Goal: Task Accomplishment & Management: Manage account settings

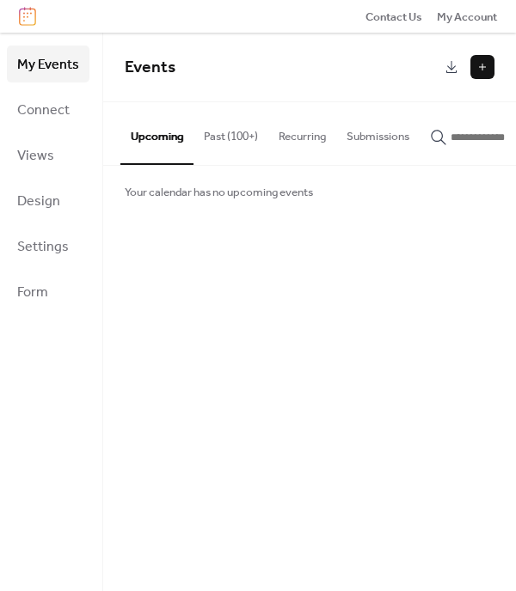
click at [248, 132] on button "Past (100+)" at bounding box center [230, 132] width 75 height 60
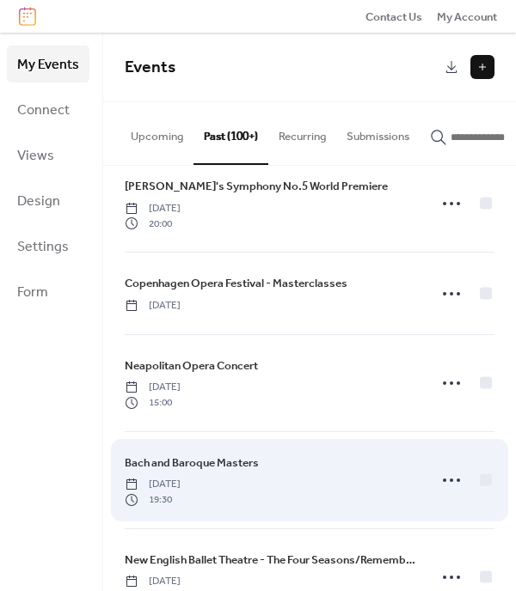
scroll to position [6610, 0]
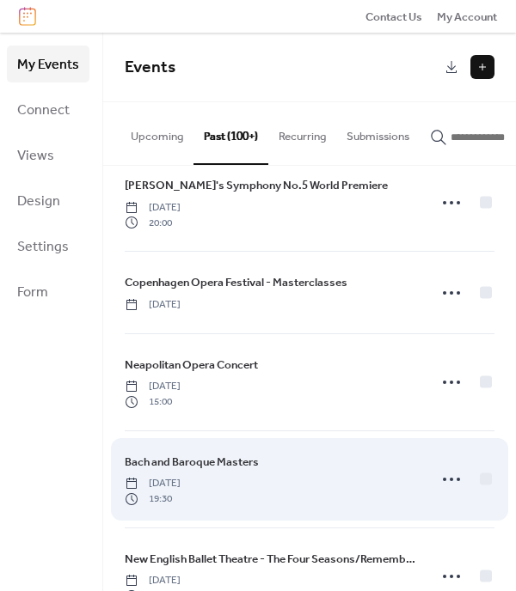
click at [228, 454] on span "Bach and Baroque Masters" at bounding box center [192, 462] width 134 height 17
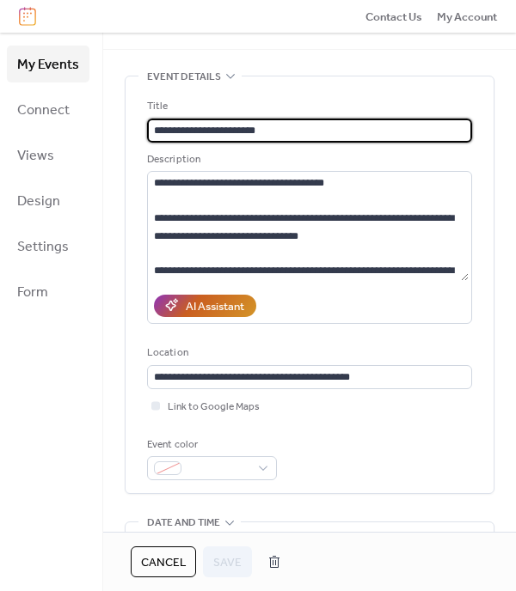
scroll to position [53, 0]
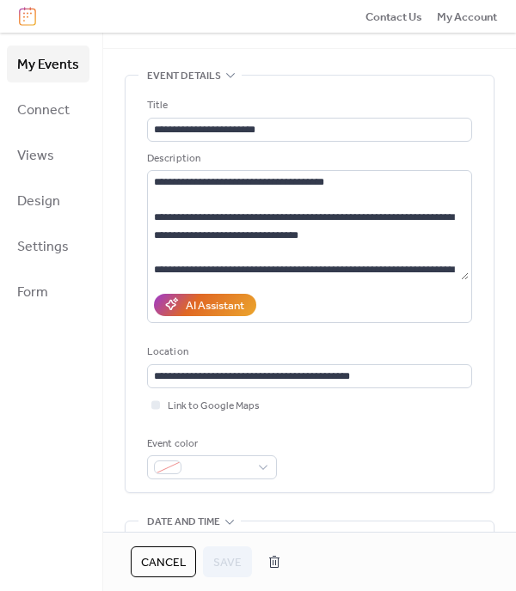
click at [171, 556] on span "Cancel" at bounding box center [163, 562] width 45 height 17
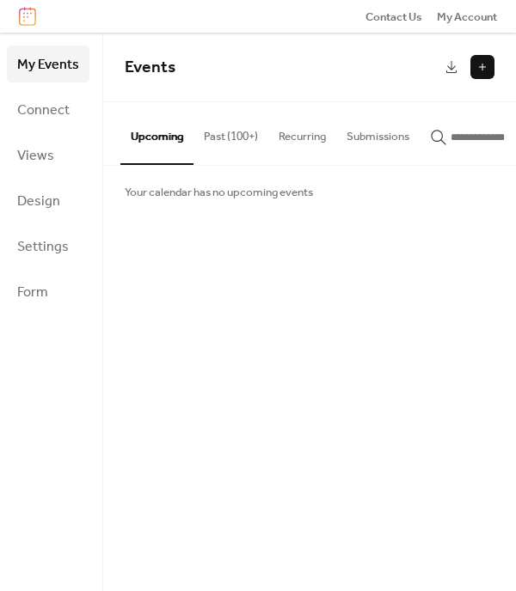
click at [224, 132] on button "Past (100+)" at bounding box center [230, 132] width 75 height 60
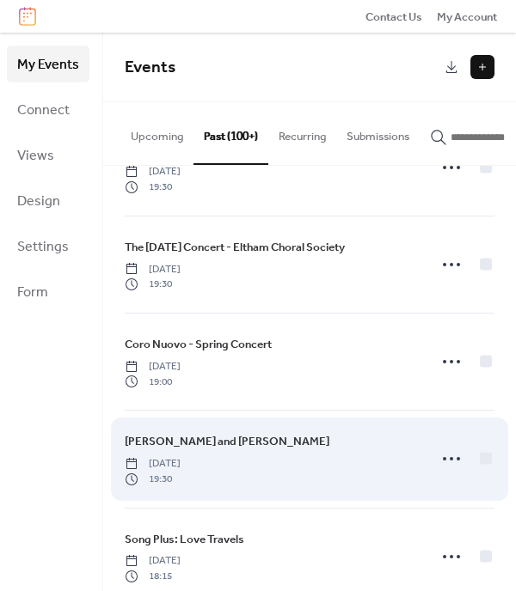
scroll to position [7221, 0]
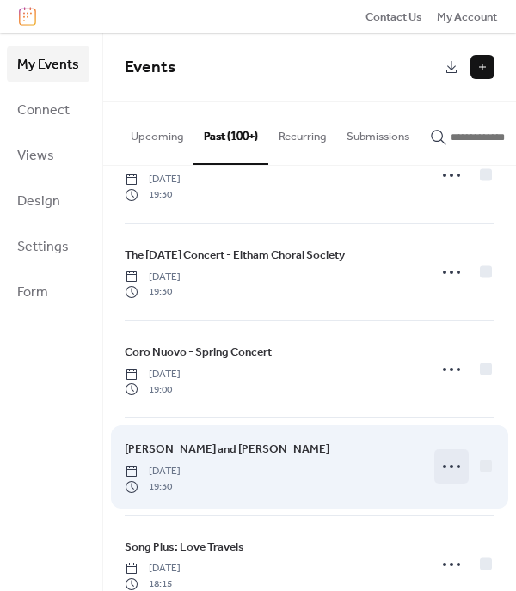
click at [442, 453] on icon at bounding box center [452, 467] width 28 height 28
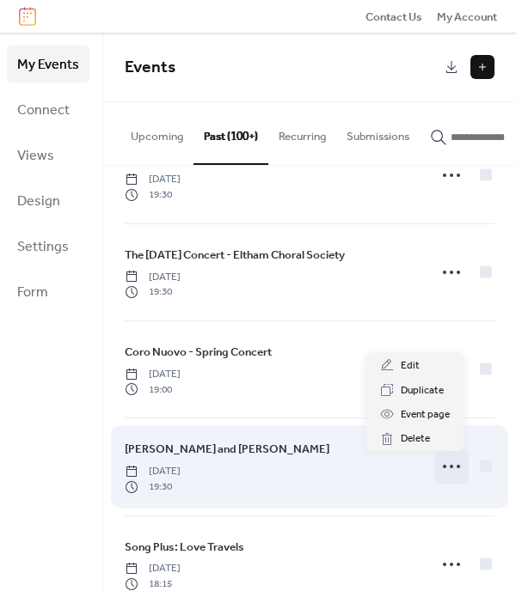
click at [442, 453] on icon at bounding box center [452, 467] width 28 height 28
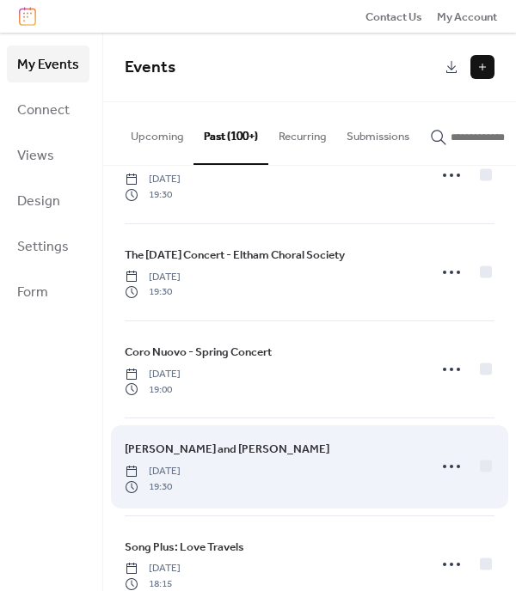
click at [199, 441] on span "[PERSON_NAME] and [PERSON_NAME]" at bounding box center [227, 449] width 205 height 17
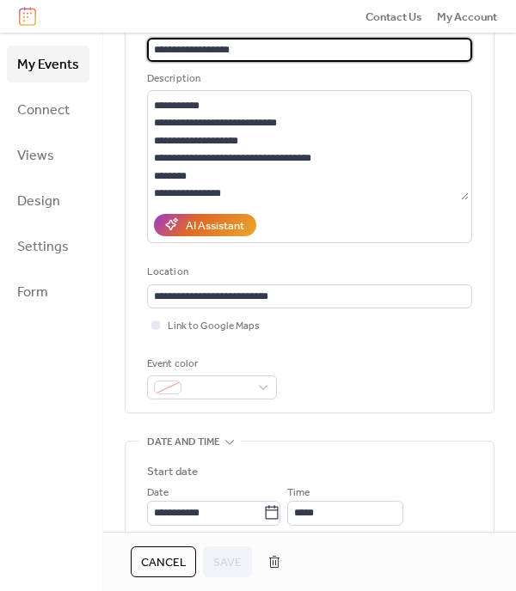
scroll to position [140, 0]
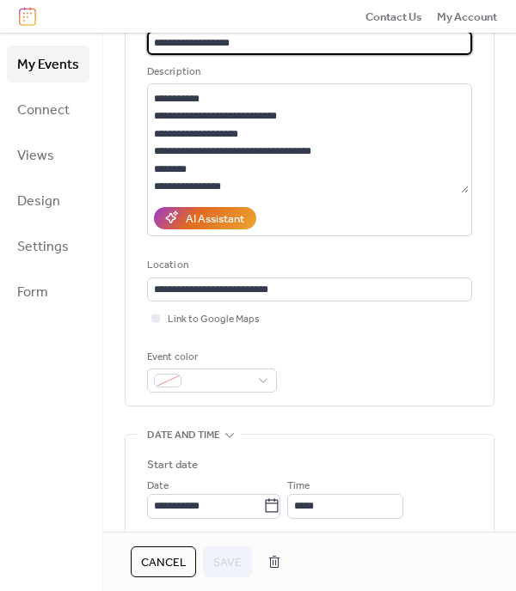
click at [176, 561] on span "Cancel" at bounding box center [163, 562] width 45 height 17
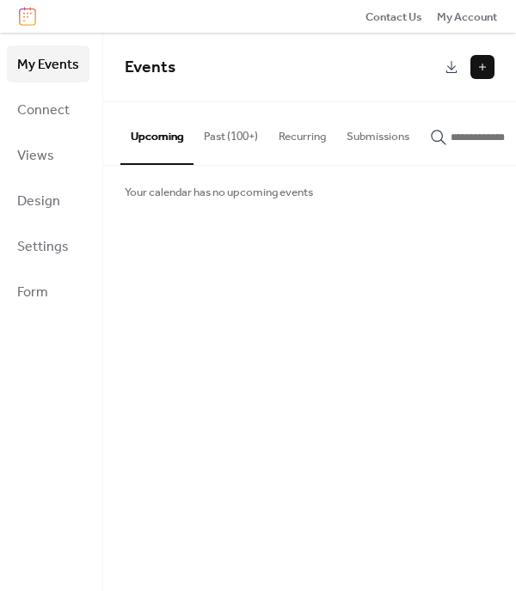
click at [250, 133] on button "Past (100+)" at bounding box center [230, 132] width 75 height 60
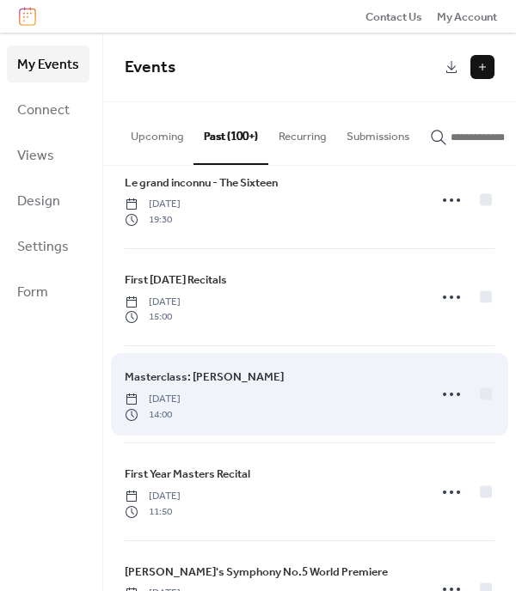
scroll to position [6196, 0]
